Goal: Information Seeking & Learning: Understand process/instructions

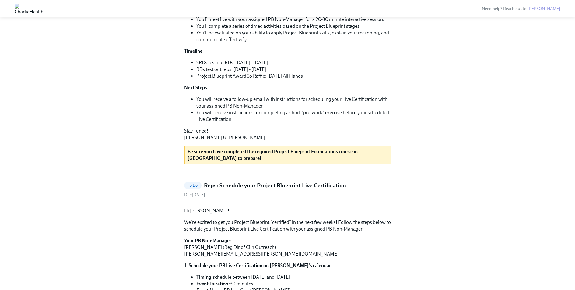
scroll to position [140, 0]
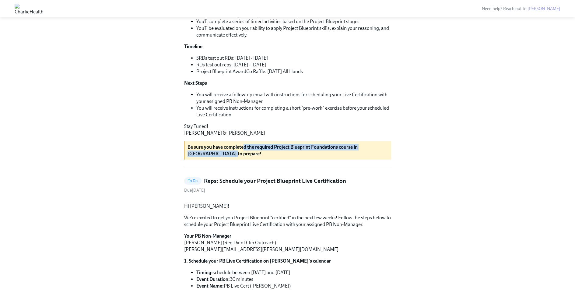
drag, startPoint x: 255, startPoint y: 205, endPoint x: 244, endPoint y: 200, distance: 12.0
click at [244, 157] on p "Be sure you have completed the required Project Blueprint Foundations course in…" at bounding box center [288, 150] width 201 height 13
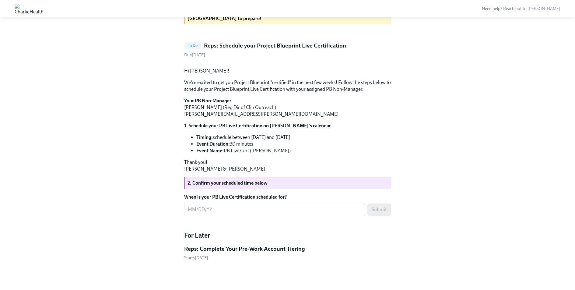
click at [240, 93] on p "We're excited to get you Project Blueprint "certified" in the next few weeks! F…" at bounding box center [287, 85] width 207 height 13
drag, startPoint x: 288, startPoint y: 152, endPoint x: 306, endPoint y: 148, distance: 18.8
click at [306, 148] on li "Event Name: PB Live Cert ([PERSON_NAME])" at bounding box center [293, 150] width 195 height 7
drag, startPoint x: 268, startPoint y: 109, endPoint x: 271, endPoint y: 108, distance: 3.1
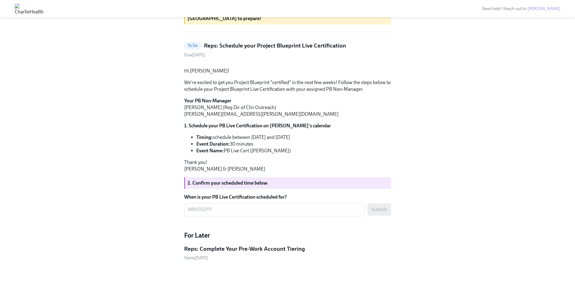
click at [271, 108] on p "Your PB Non-Manager [PERSON_NAME] (Reg Dir of Clin Outreach) [PERSON_NAME][EMAI…" at bounding box center [287, 107] width 207 height 20
click at [267, 116] on p "Your PB Non-Manager [PERSON_NAME] (Reg Dir of Clin Outreach) [PERSON_NAME][EMAI…" at bounding box center [287, 107] width 207 height 20
drag, startPoint x: 285, startPoint y: 261, endPoint x: 246, endPoint y: 259, distance: 39.1
click at [246, 259] on div "Hi [PERSON_NAME]! This is your personal task list for Project Blueprint Foundat…" at bounding box center [287, 16] width 207 height 518
click at [246, 259] on div "Starts [DATE]" at bounding box center [287, 258] width 207 height 6
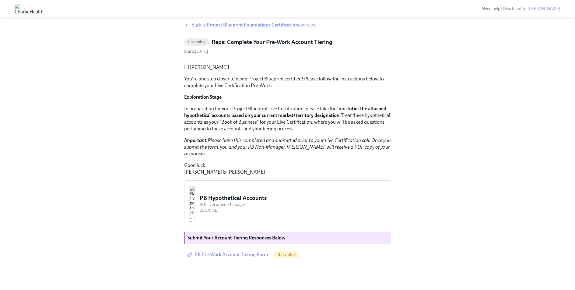
scroll to position [60, 0]
click at [235, 255] on span "PB Pre-Work Account Tiering Form" at bounding box center [229, 255] width 80 height 6
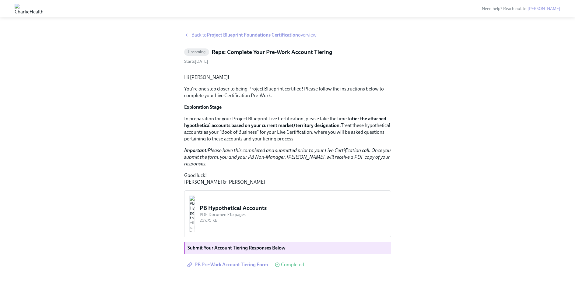
click at [212, 37] on strong "Project Blueprint Foundations Certification" at bounding box center [252, 35] width 91 height 6
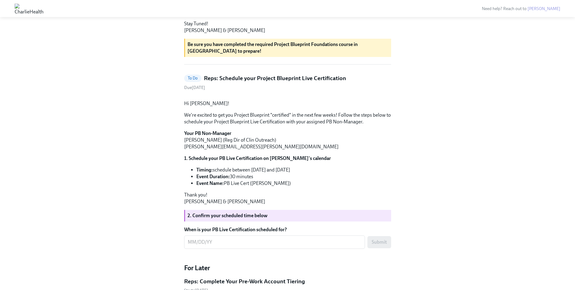
scroll to position [184, 0]
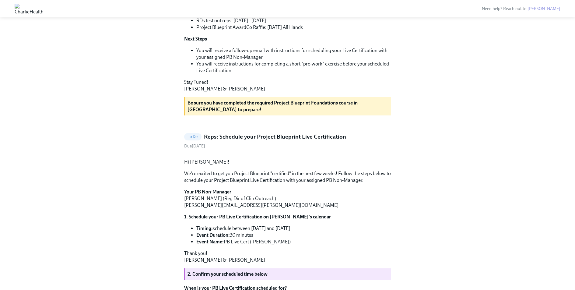
drag, startPoint x: 256, startPoint y: 160, endPoint x: 227, endPoint y: 158, distance: 29.9
click at [227, 113] on p "Be sure you have completed the required Project Blueprint Foundations course in…" at bounding box center [288, 106] width 201 height 13
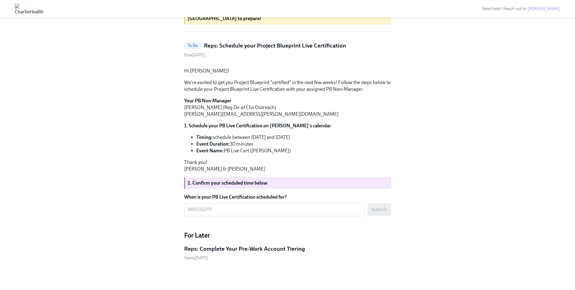
scroll to position [375, 0]
